Goal: Task Accomplishment & Management: Use online tool/utility

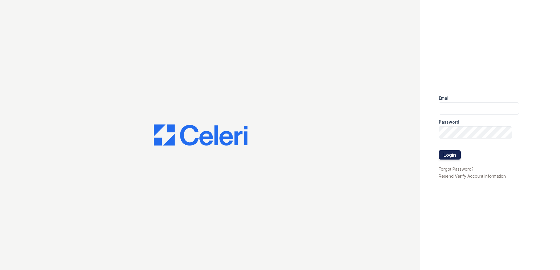
type input "[EMAIL_ADDRESS][DOMAIN_NAME]"
click at [452, 156] on button "Login" at bounding box center [449, 154] width 22 height 9
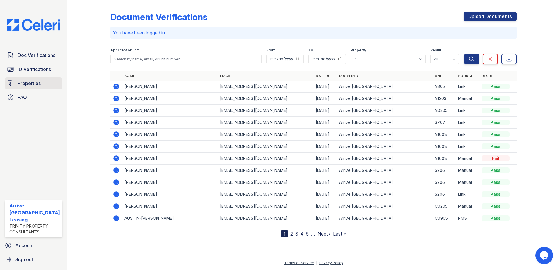
click at [21, 81] on span "Properties" at bounding box center [29, 83] width 23 height 7
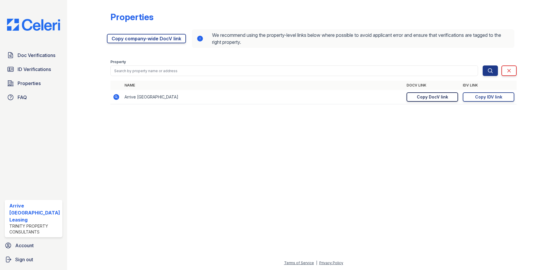
click at [434, 97] on div "Copy DocV link" at bounding box center [431, 97] width 31 height 6
click at [481, 96] on div "Copy IDV link" at bounding box center [488, 97] width 27 height 6
click at [433, 98] on div "Copy DocV link" at bounding box center [431, 97] width 31 height 6
click at [32, 69] on span "ID Verifications" at bounding box center [34, 69] width 33 height 7
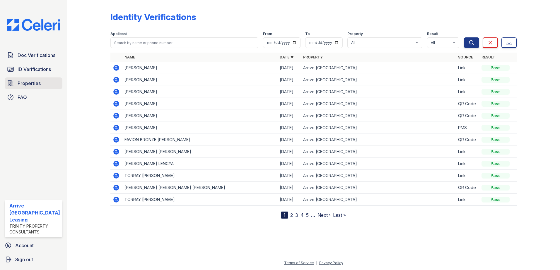
click at [30, 84] on span "Properties" at bounding box center [29, 83] width 23 height 7
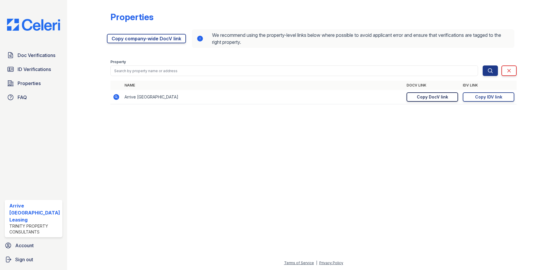
click at [426, 99] on div "Copy DocV link" at bounding box center [431, 97] width 31 height 6
